Goal: Check status: Check status

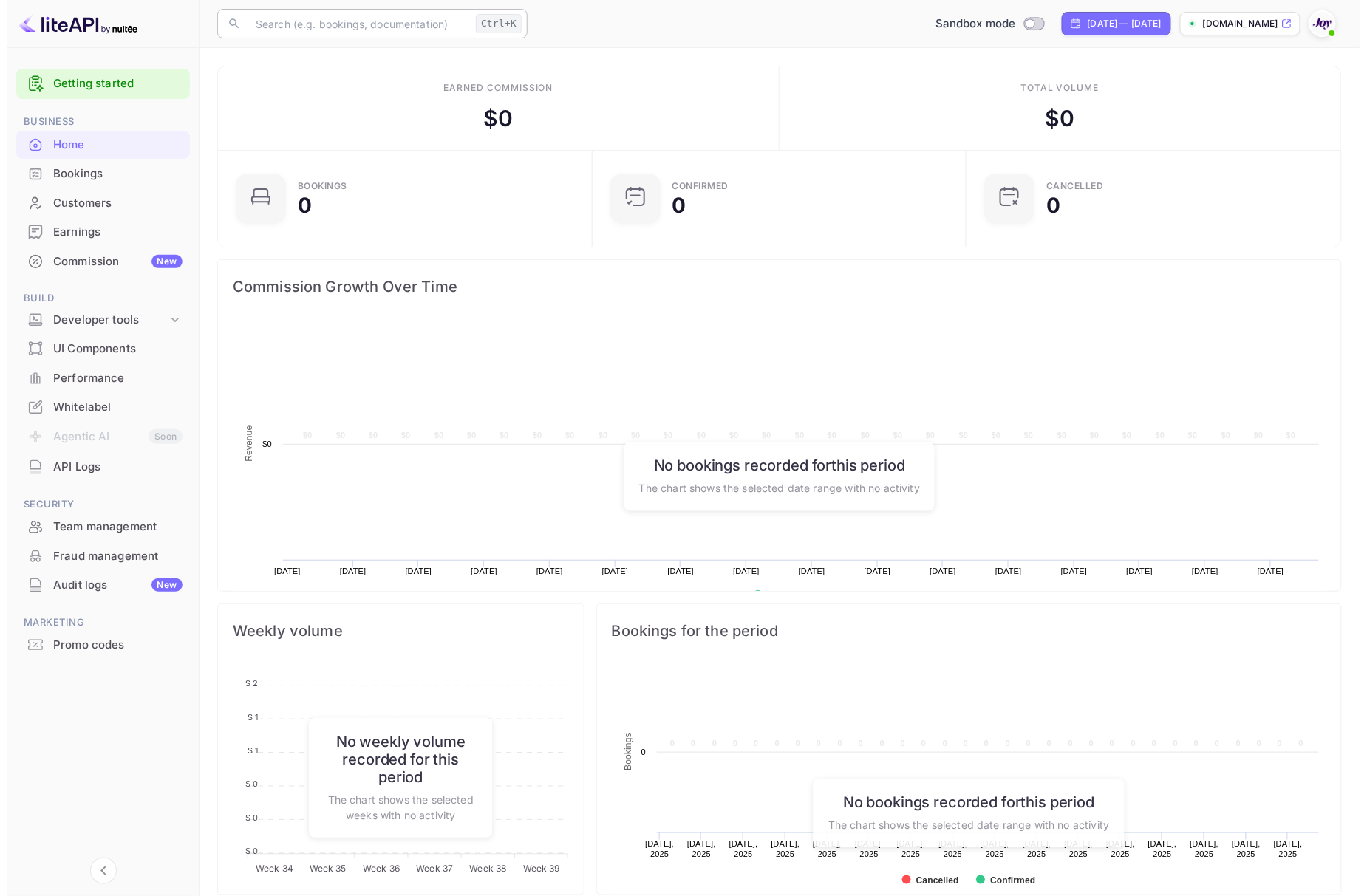
scroll to position [225, 350]
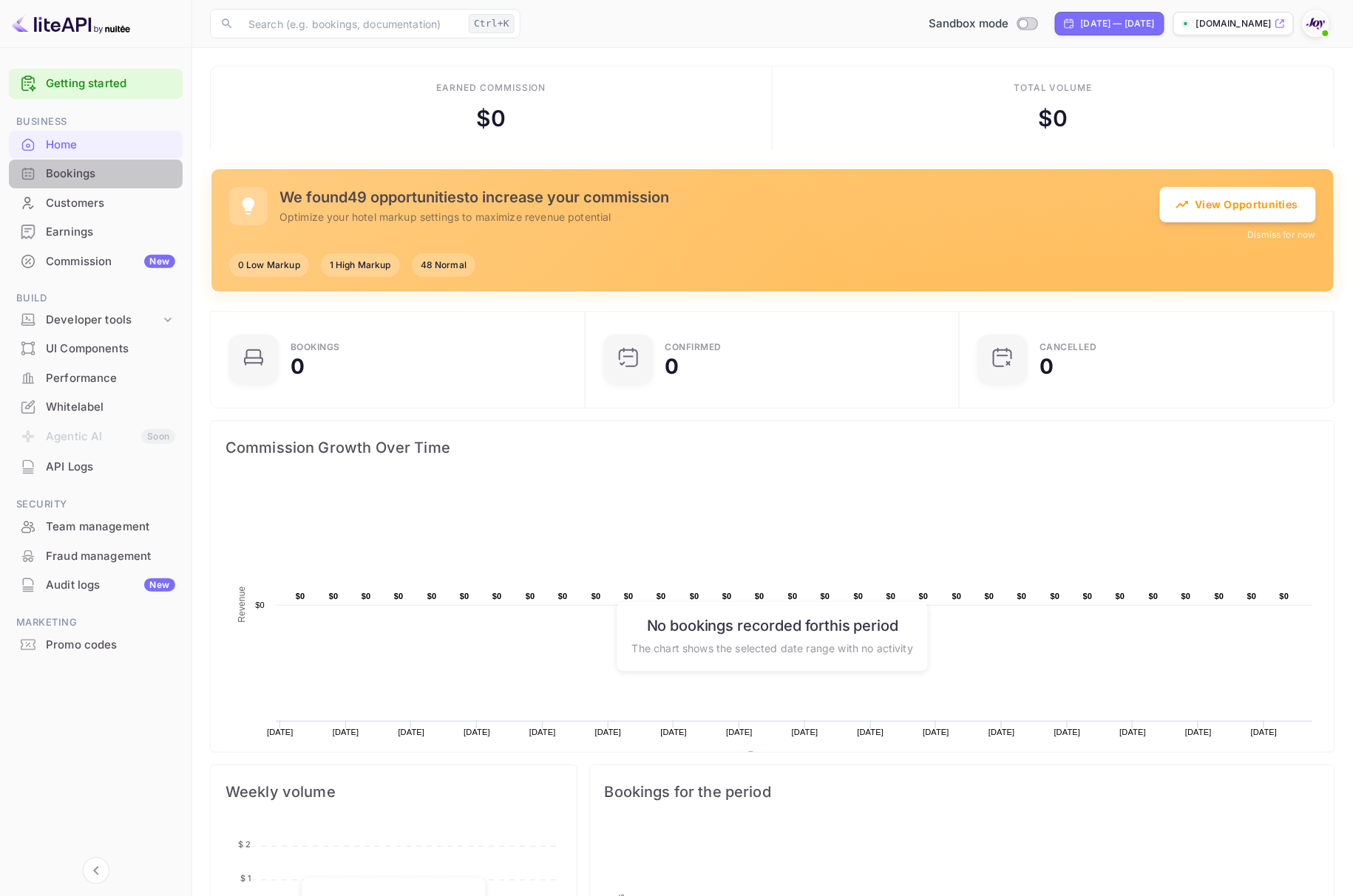
click at [106, 173] on div "Bookings" at bounding box center [110, 174] width 129 height 17
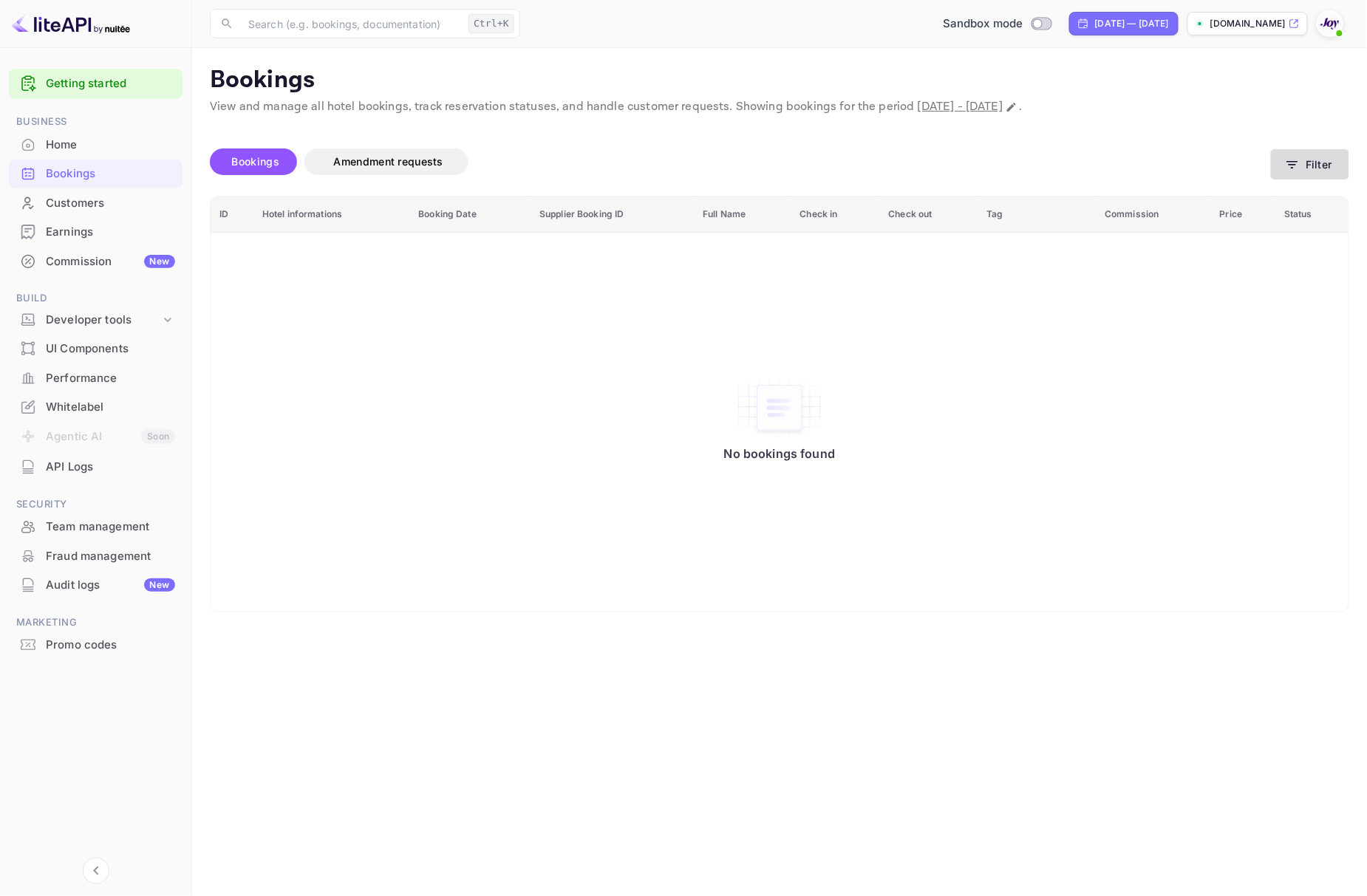
click at [1307, 167] on button "Filter" at bounding box center [1310, 164] width 79 height 31
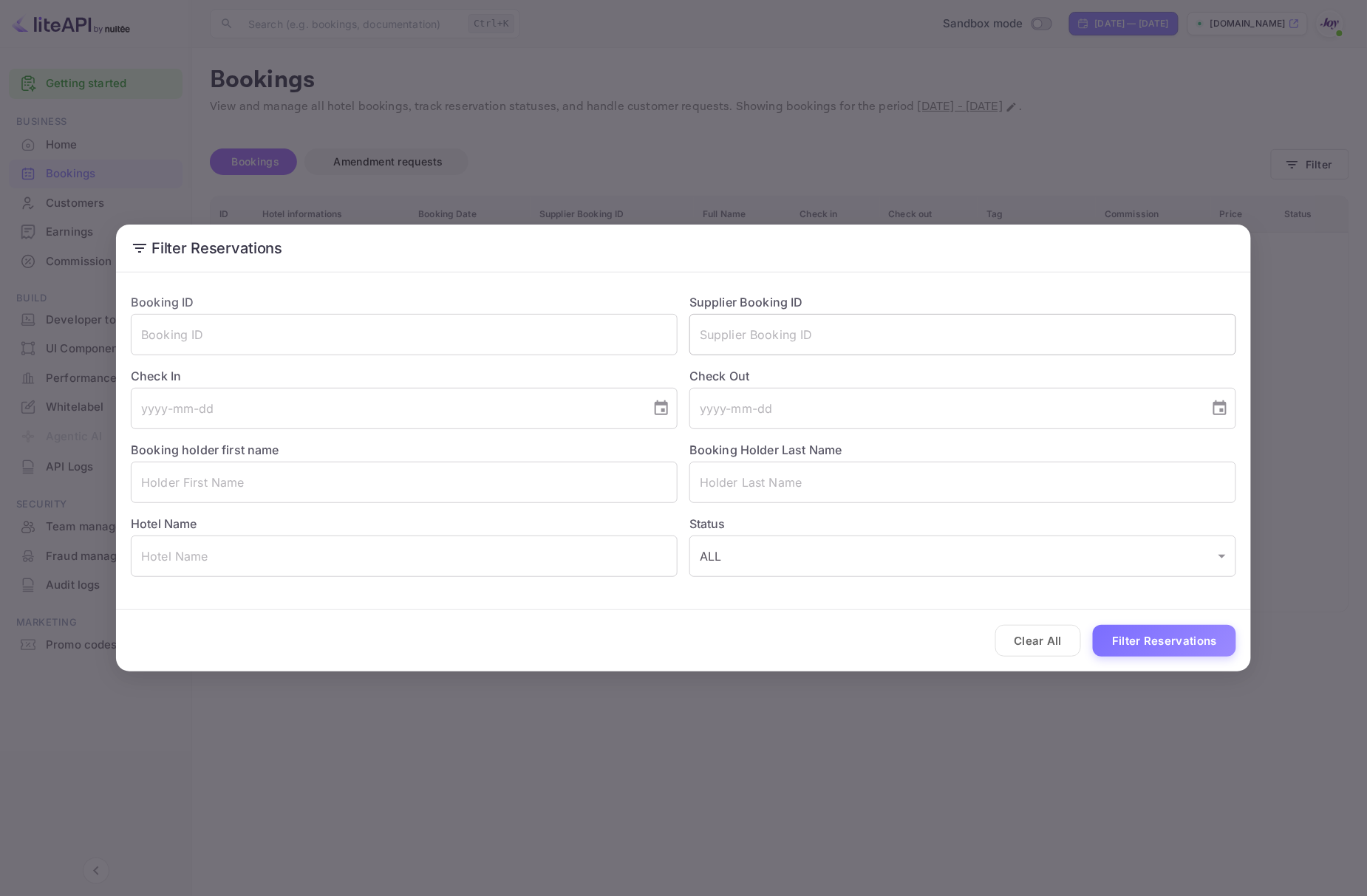
click at [870, 332] on input "text" at bounding box center [963, 335] width 547 height 41
type input "9029916"
click at [1157, 638] on button "Filter Reservations" at bounding box center [1165, 641] width 143 height 31
click at [1331, 657] on div "Filter Reservations Booking ID ​ Supplier Booking ID 9029916 ​ Check In ​ Check…" at bounding box center [683, 448] width 1367 height 896
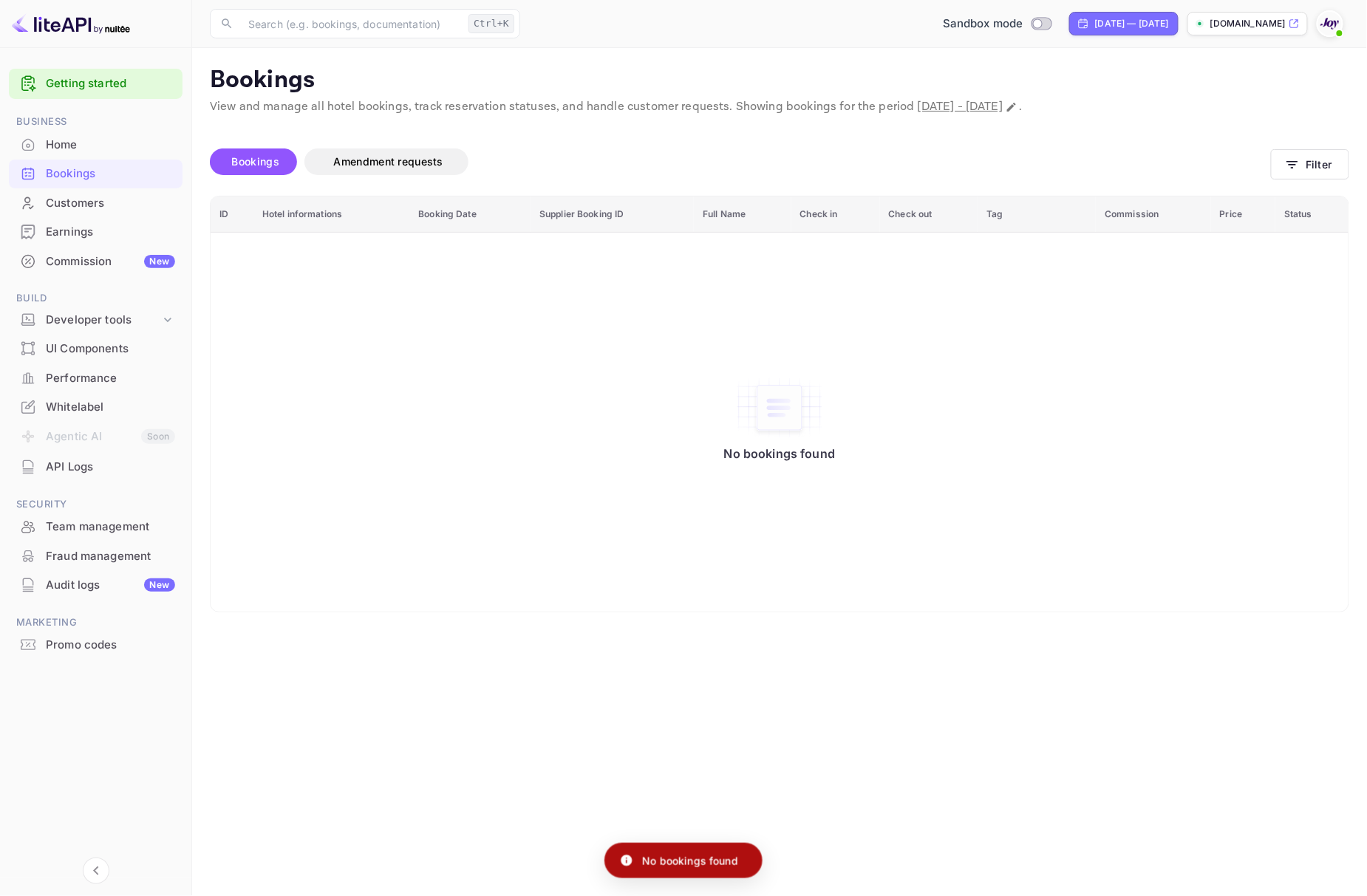
drag, startPoint x: 875, startPoint y: 654, endPoint x: 842, endPoint y: 666, distance: 35.1
click at [873, 654] on main "Bookings View and manage all hotel bookings, track reservation statuses, and ha…" at bounding box center [780, 472] width 1176 height 849
click at [1308, 160] on button "Filter" at bounding box center [1310, 164] width 79 height 31
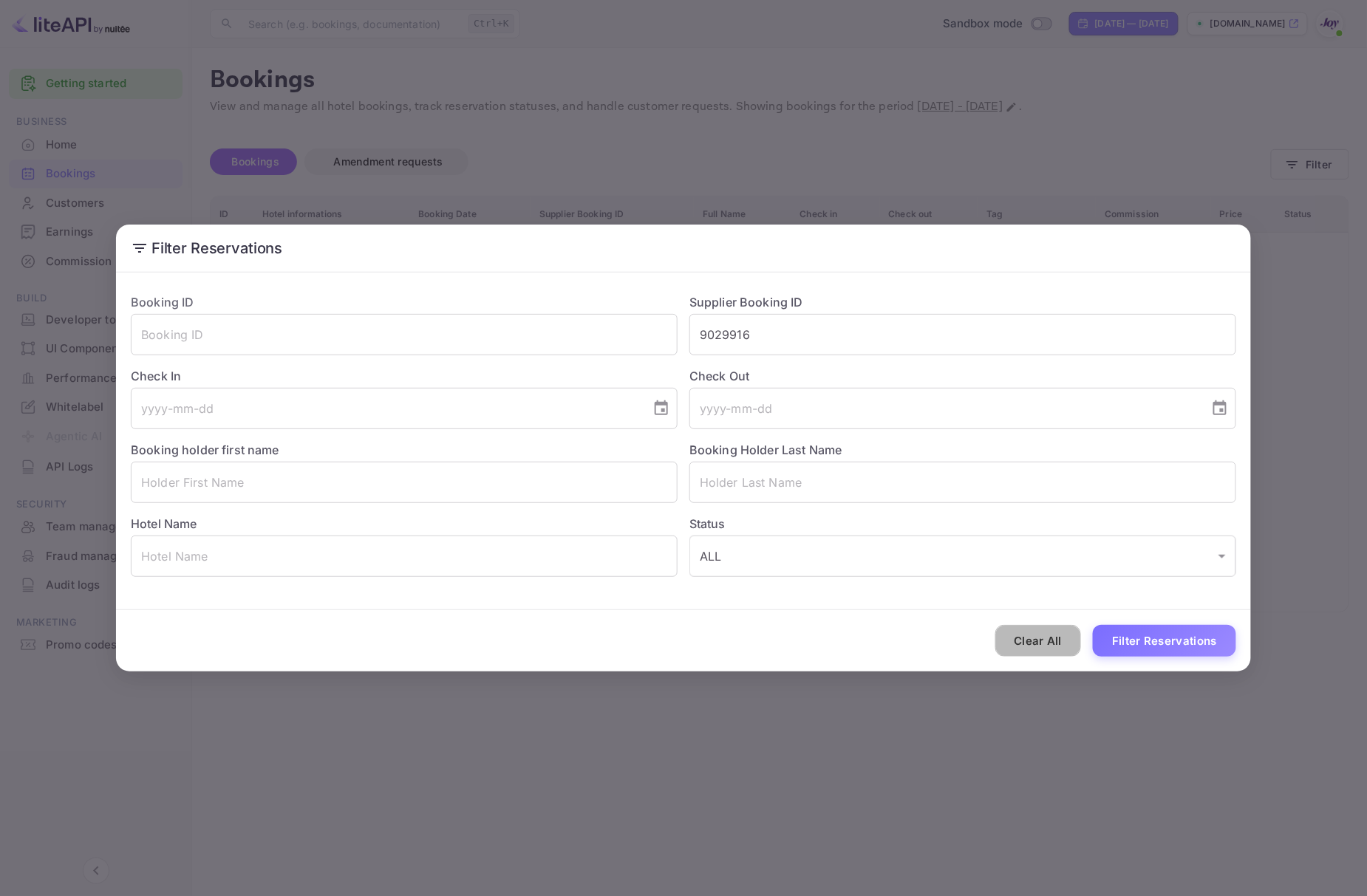
click at [1055, 633] on button "Clear All" at bounding box center [1039, 641] width 86 height 31
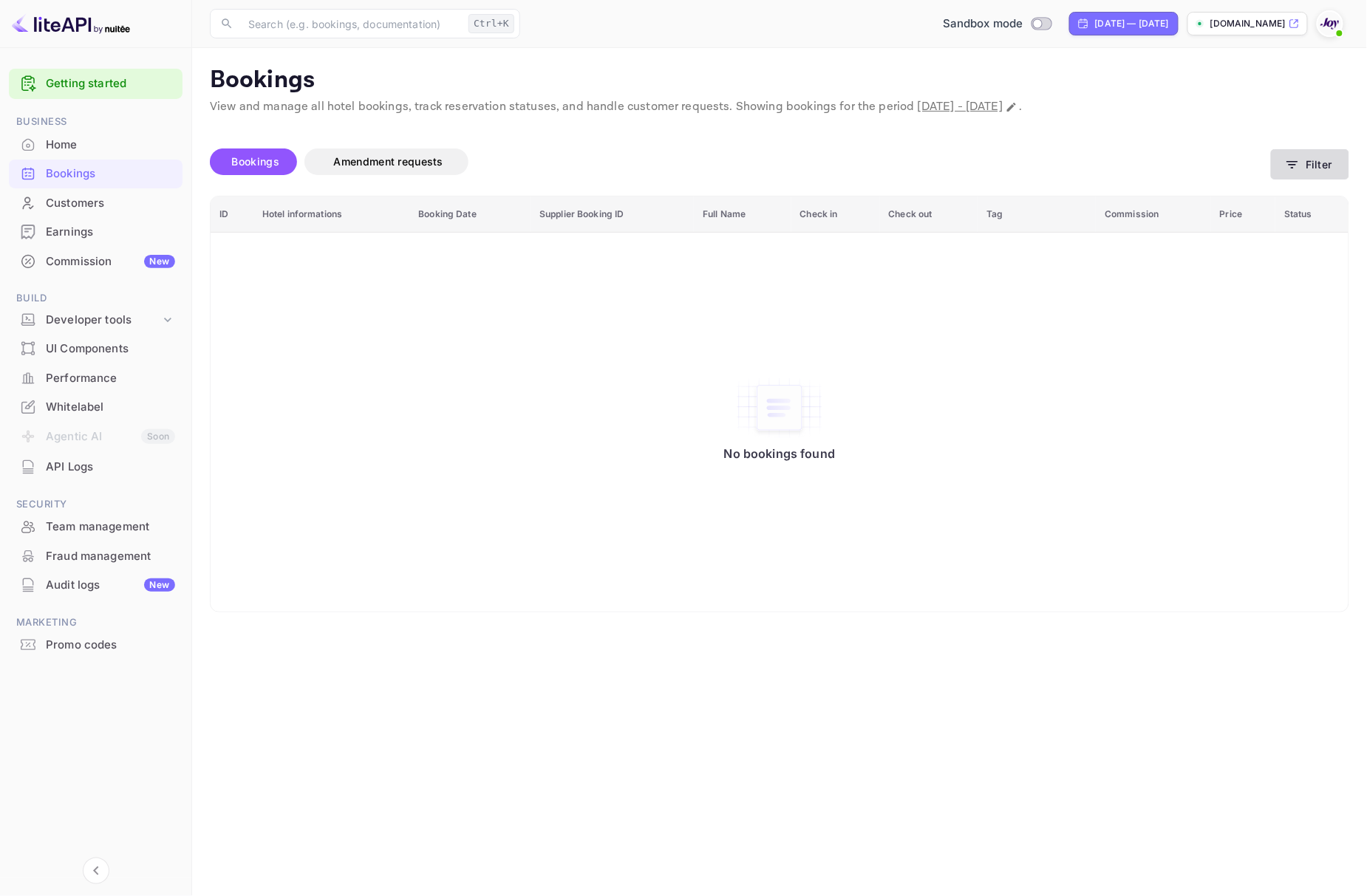
click at [1319, 162] on button "Filter" at bounding box center [1310, 164] width 79 height 31
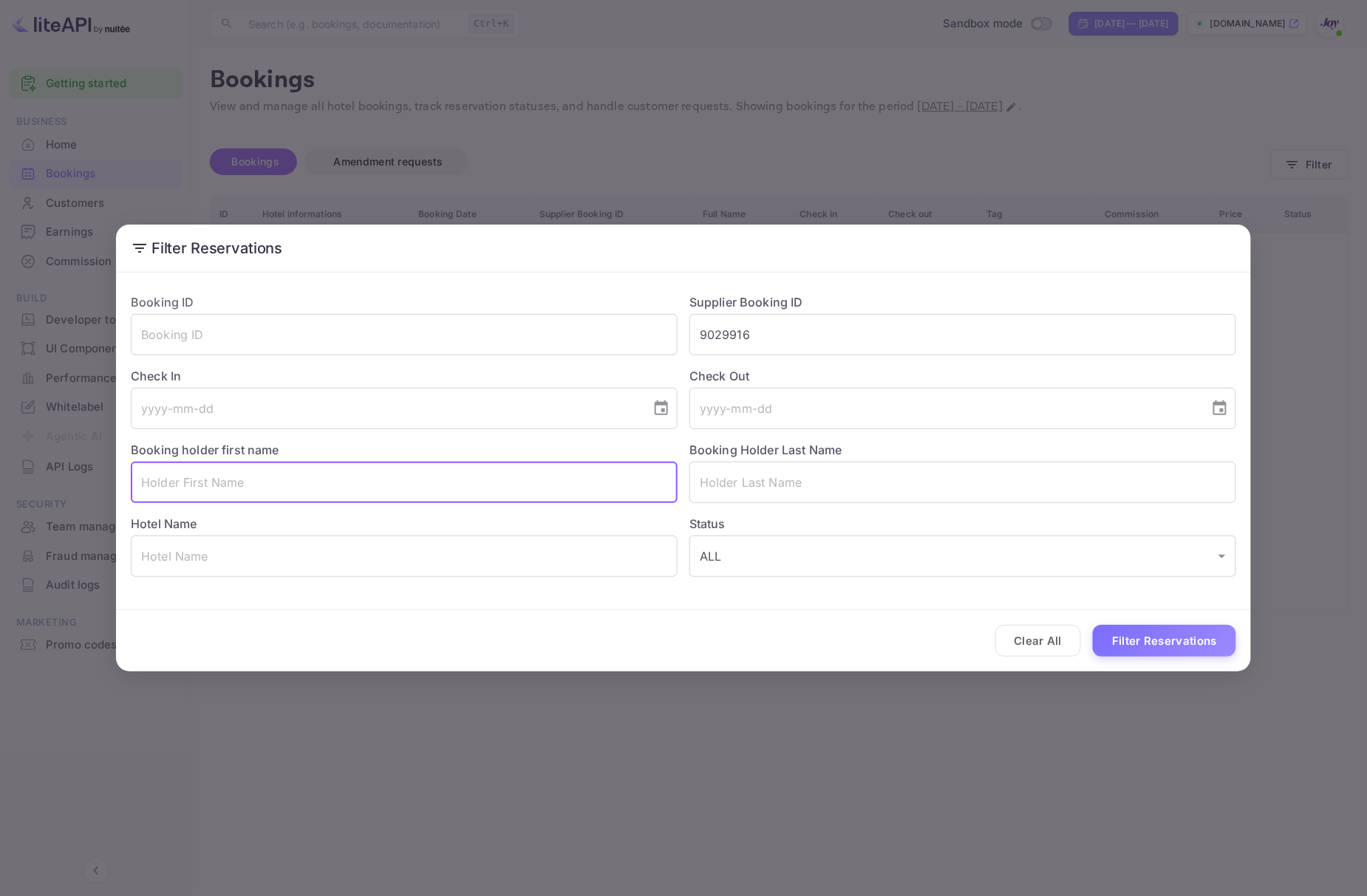
click at [220, 492] on input "text" at bounding box center [405, 482] width 547 height 41
type input "[PERSON_NAME]"
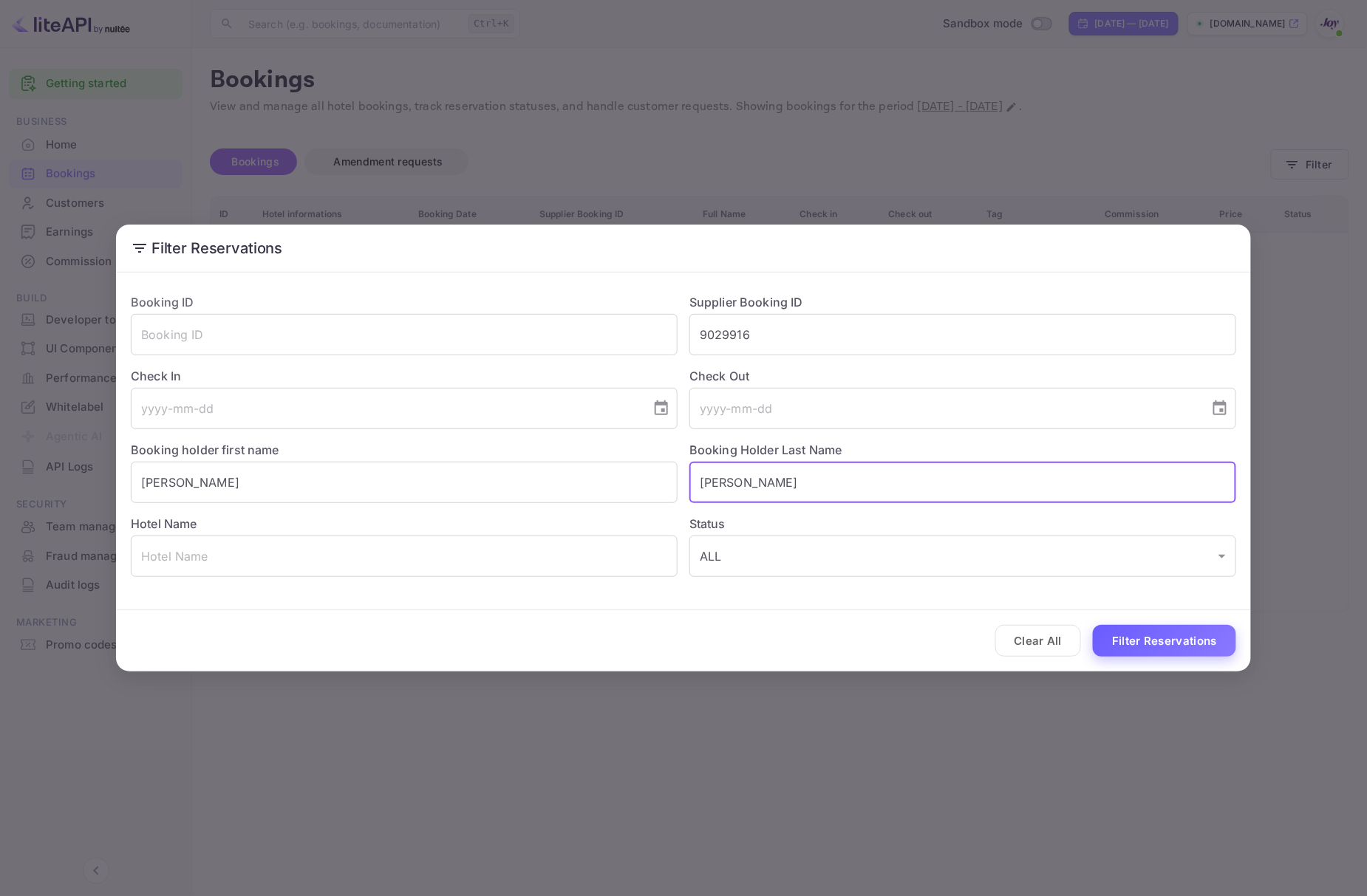
type input "[PERSON_NAME]"
click at [1134, 628] on button "Filter Reservations" at bounding box center [1165, 641] width 143 height 31
